Goal: Information Seeking & Learning: Learn about a topic

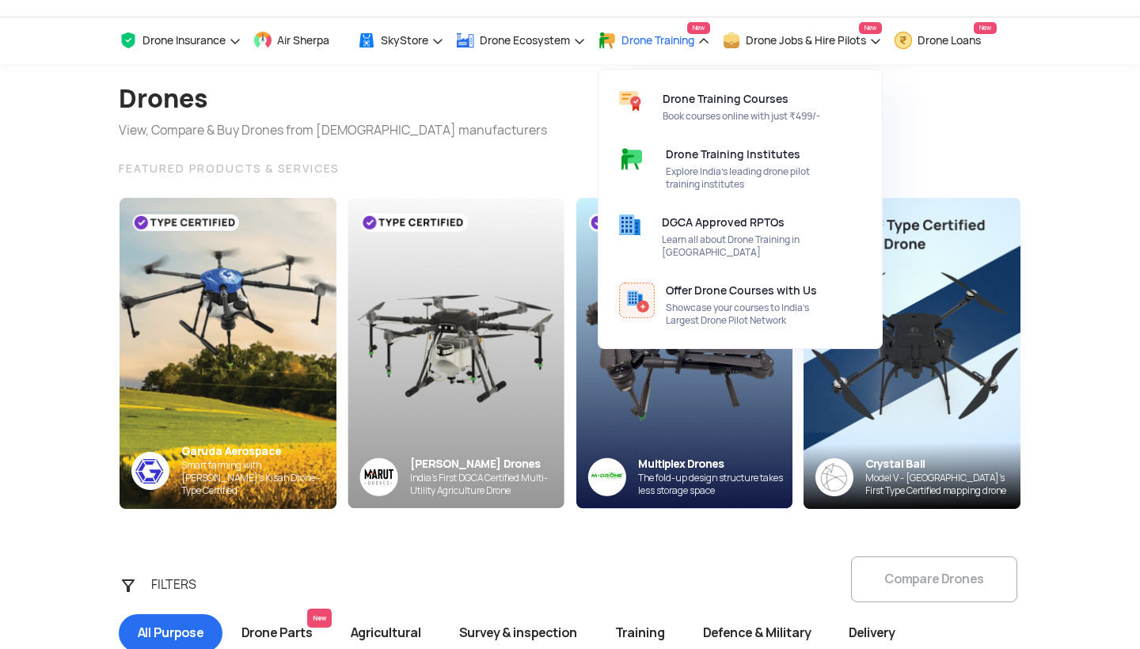
scroll to position [53, 0]
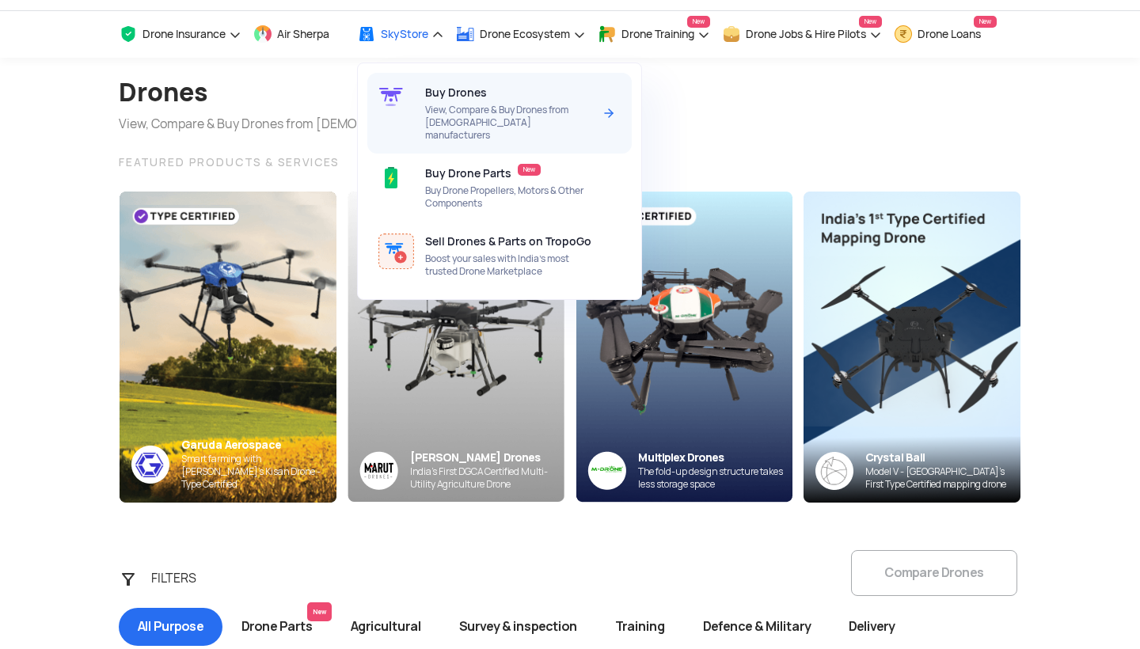
click at [543, 123] on span "View, Compare & Buy Drones from [DEMOGRAPHIC_DATA] manufacturers" at bounding box center [508, 123] width 167 height 38
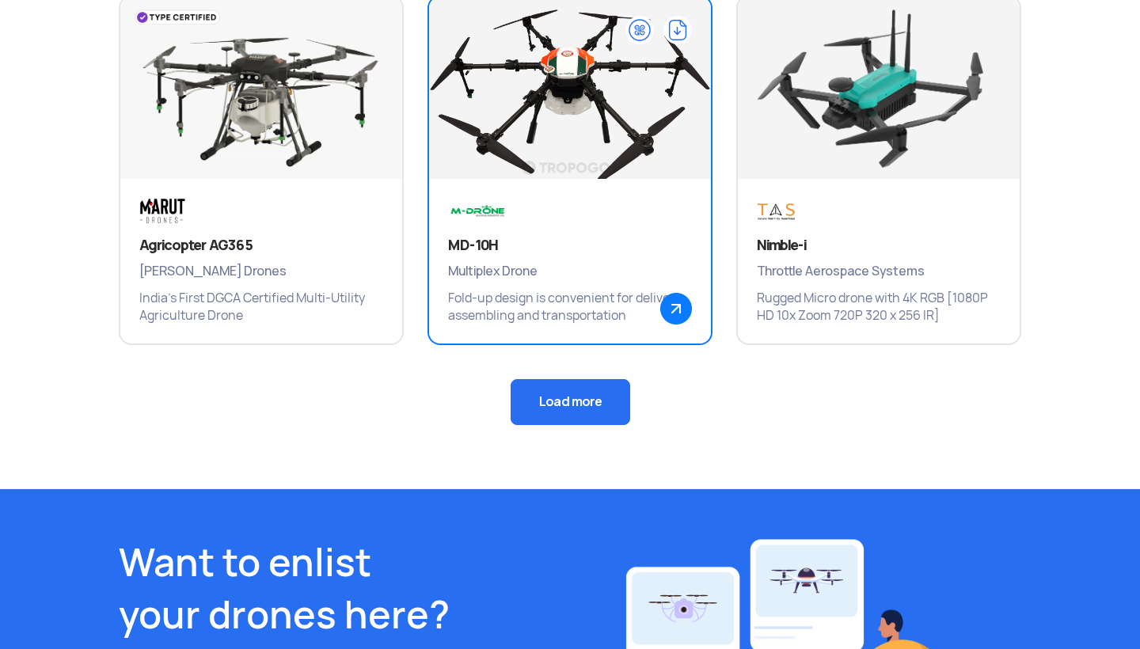
click at [499, 149] on img at bounding box center [570, 95] width 338 height 237
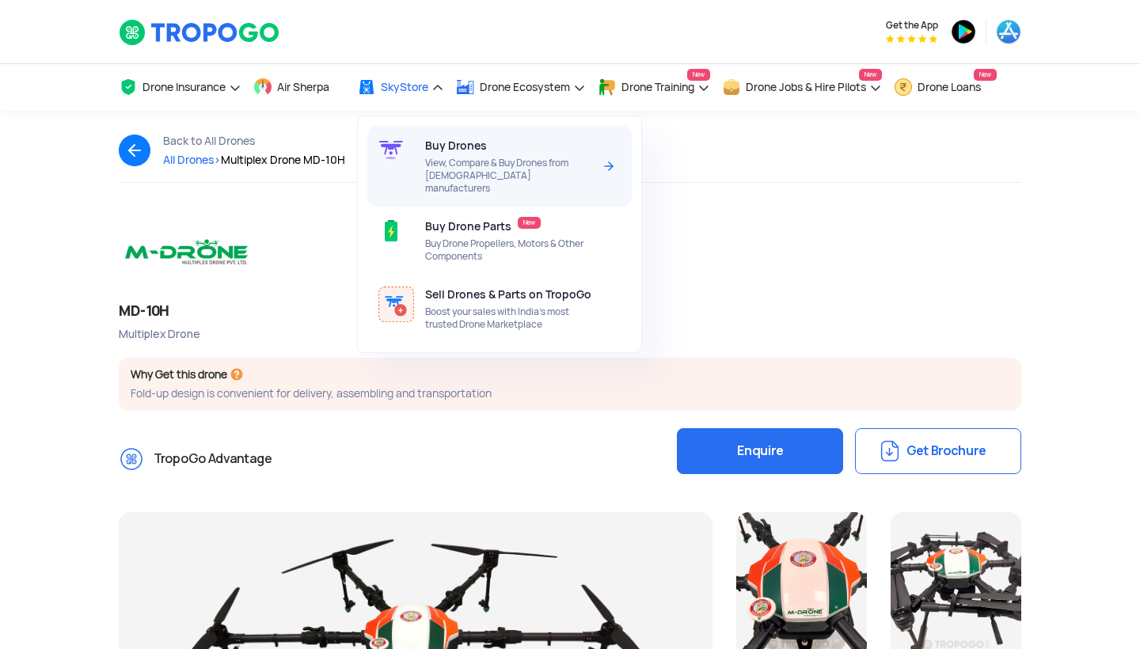
click at [459, 153] on div "Buy Drones View, Compare & Buy Drones from Indian manufacturers" at bounding box center [511, 166] width 173 height 81
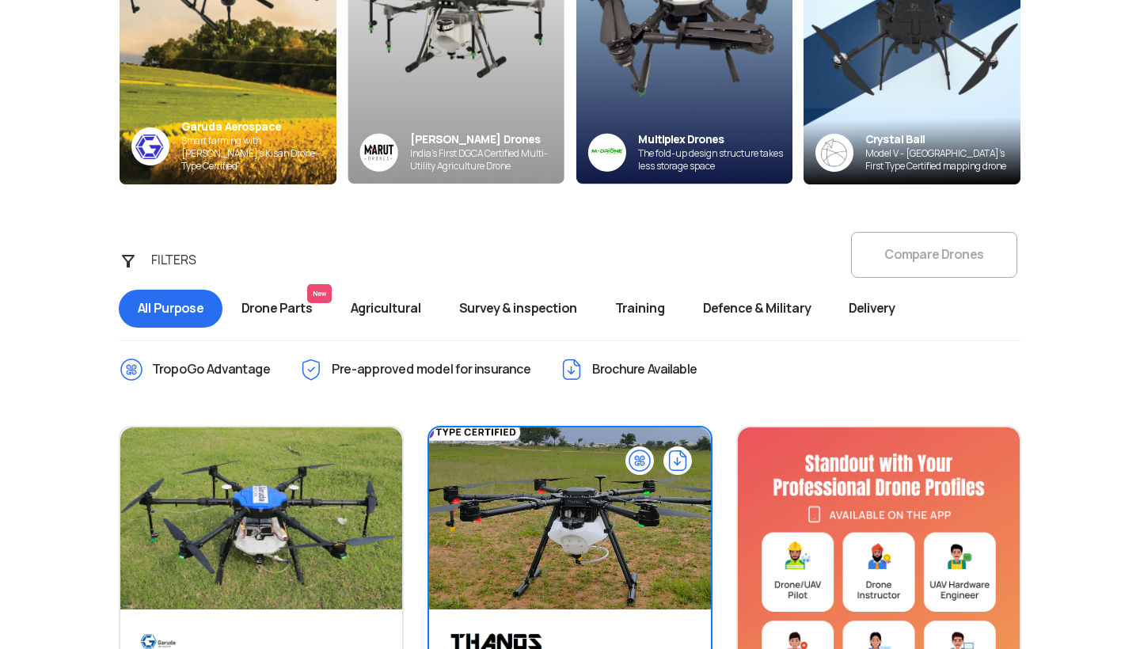
scroll to position [373, 0]
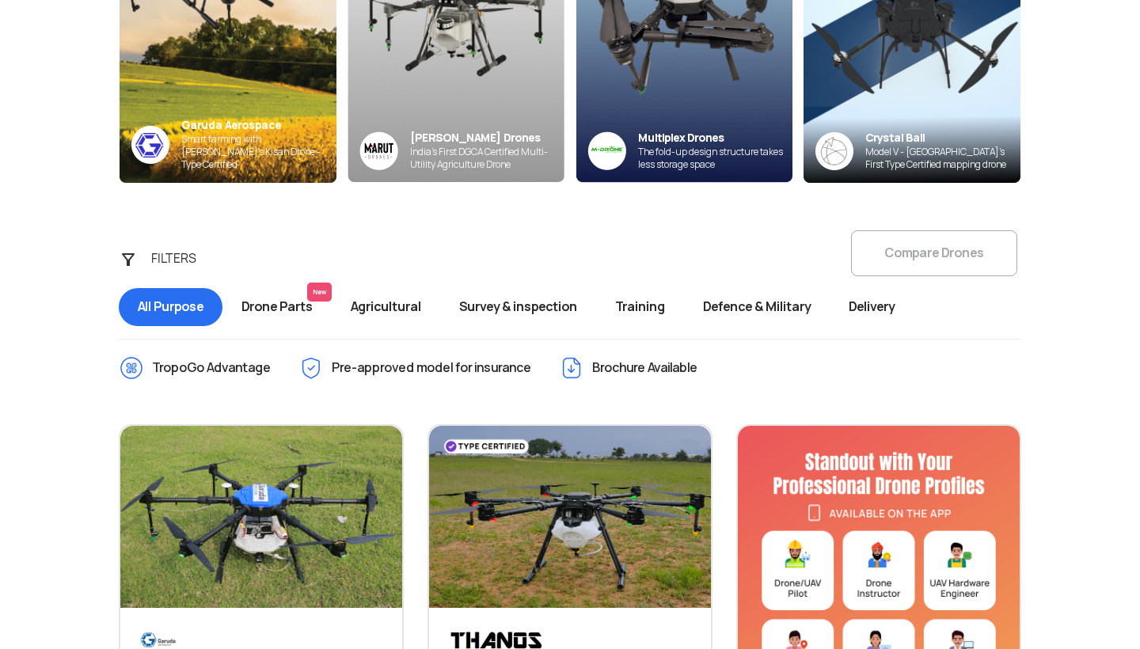
click at [313, 308] on span "Drone Parts New" at bounding box center [276, 307] width 109 height 38
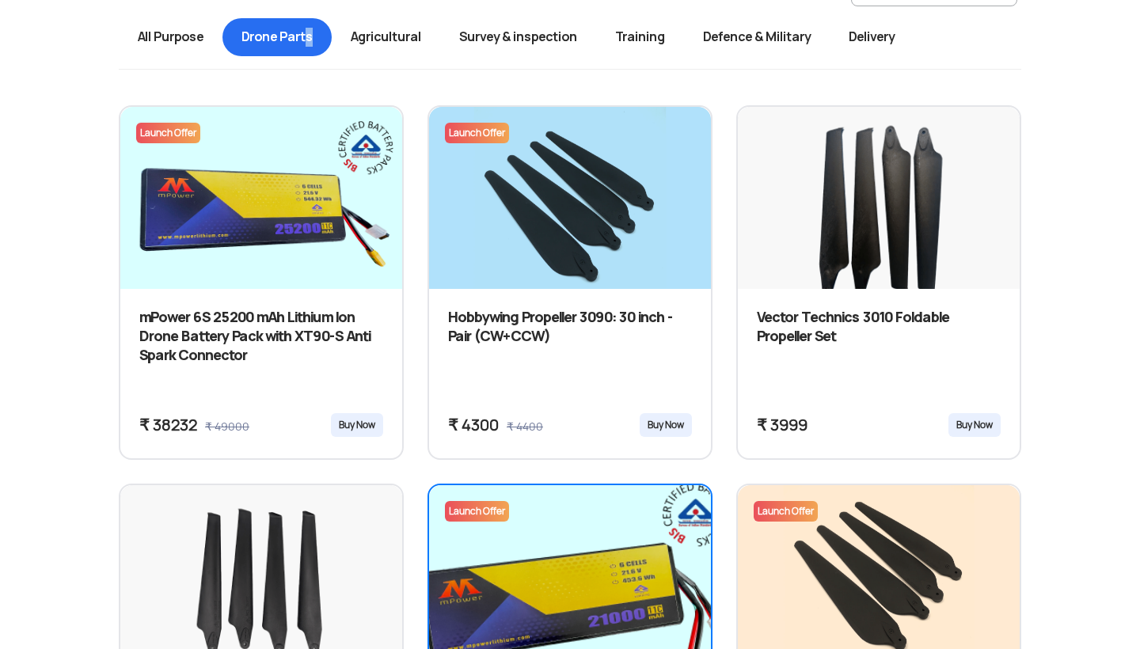
scroll to position [640, 0]
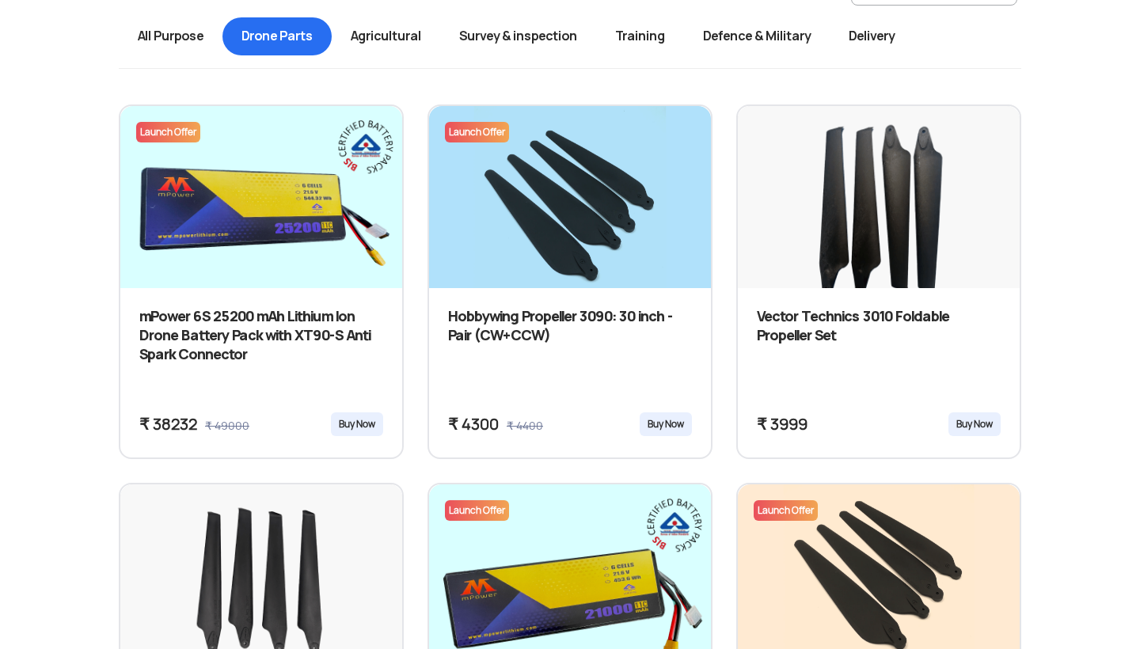
click at [356, 40] on span "Agricultural" at bounding box center [386, 36] width 108 height 38
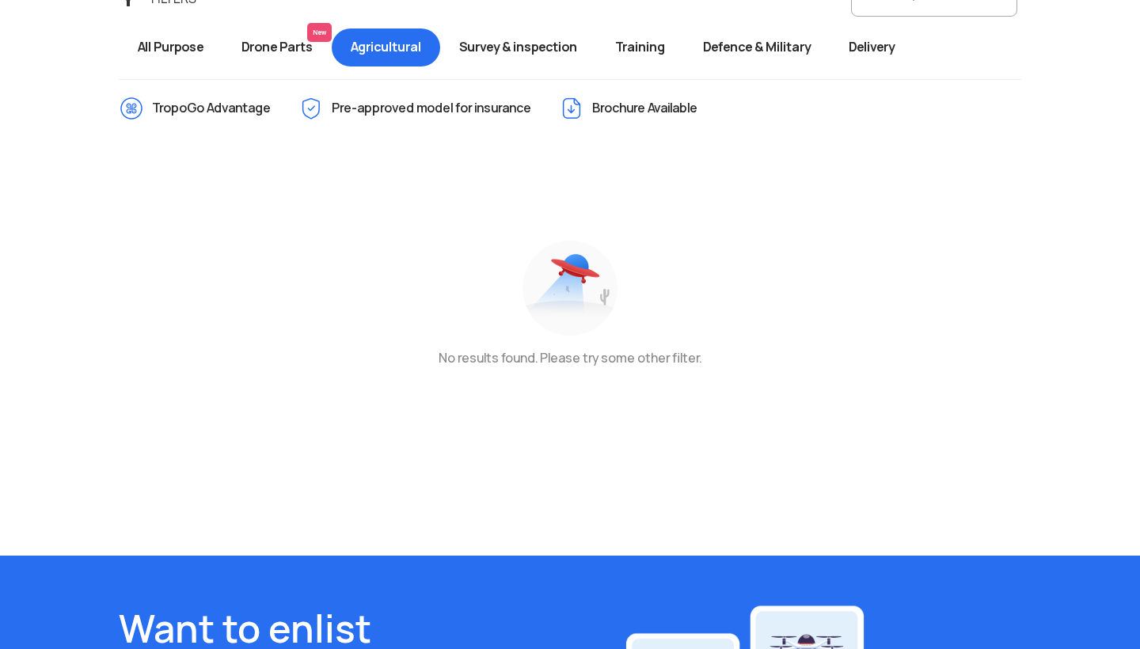
click at [553, 44] on span "Survey & inspection" at bounding box center [518, 47] width 156 height 38
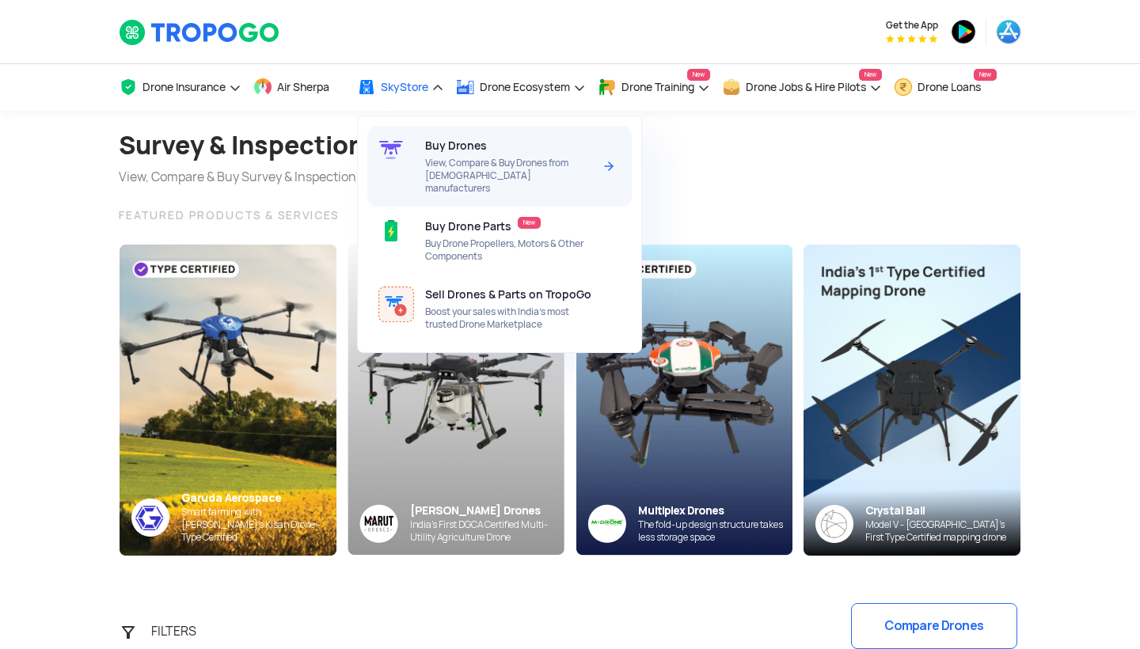
click at [437, 141] on span "Buy Drones" at bounding box center [456, 145] width 62 height 13
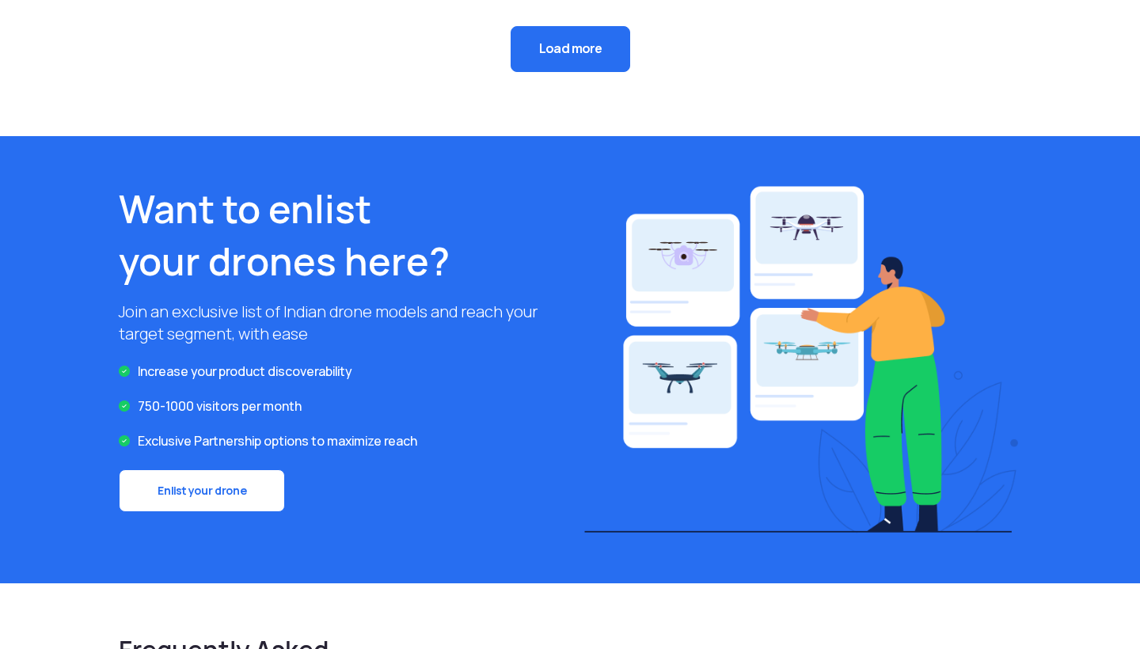
scroll to position [1532, 0]
